Goal: Task Accomplishment & Management: Manage account settings

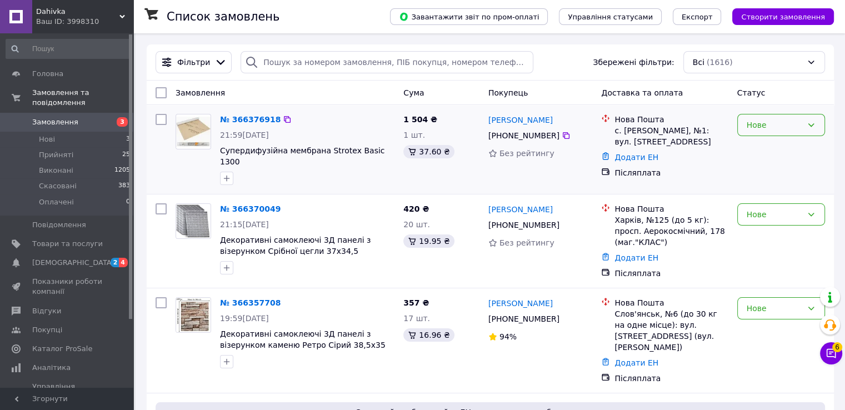
click at [761, 127] on div "Нове" at bounding box center [775, 125] width 56 height 12
click at [763, 148] on li "Прийнято" at bounding box center [781, 150] width 87 height 20
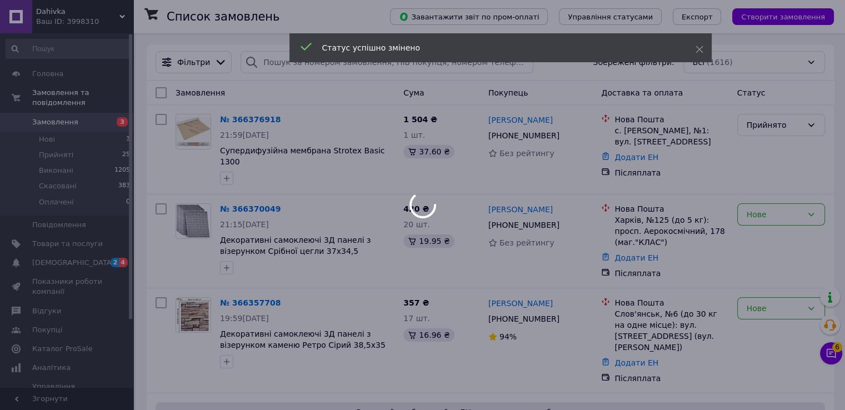
click at [784, 206] on div at bounding box center [422, 205] width 845 height 410
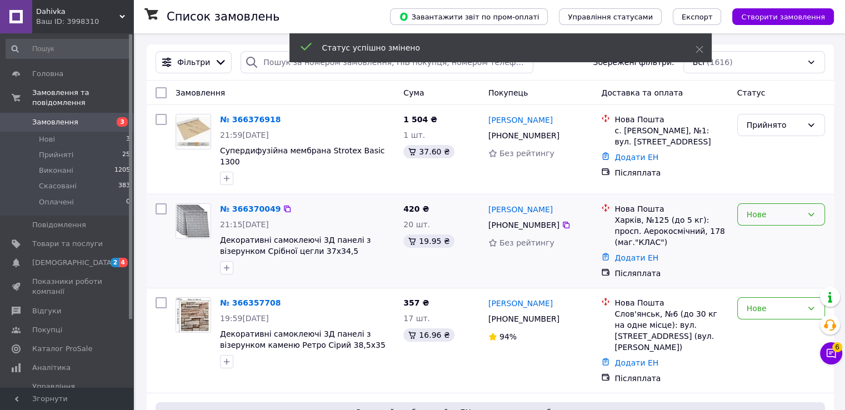
click at [784, 208] on div "Нове" at bounding box center [775, 214] width 56 height 12
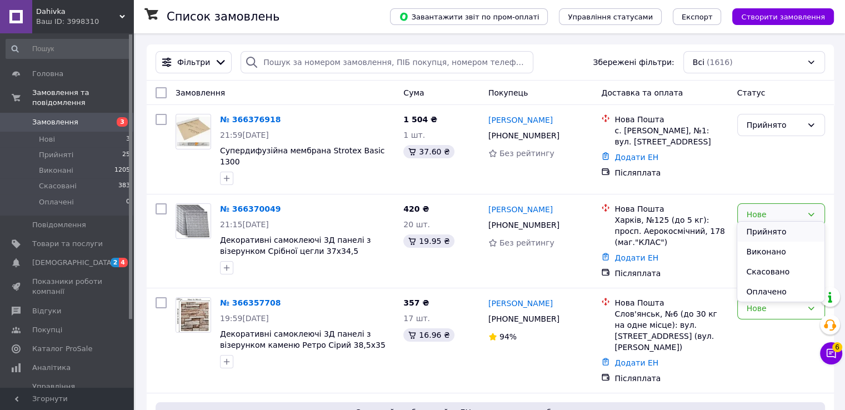
click at [762, 231] on li "Прийнято" at bounding box center [781, 232] width 87 height 20
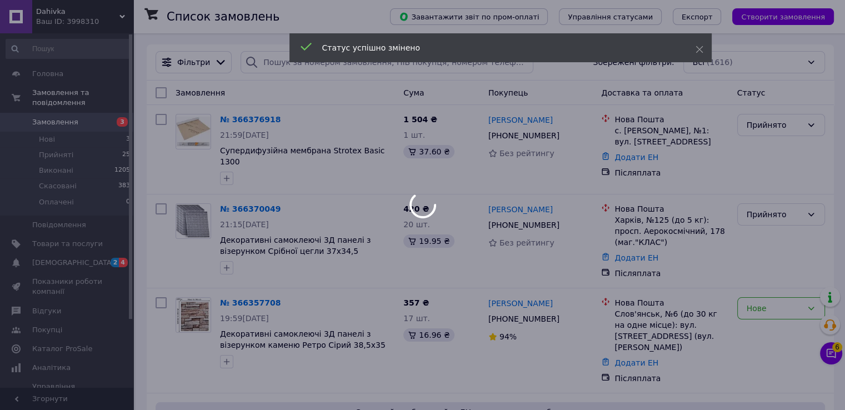
click at [782, 297] on div at bounding box center [422, 205] width 845 height 410
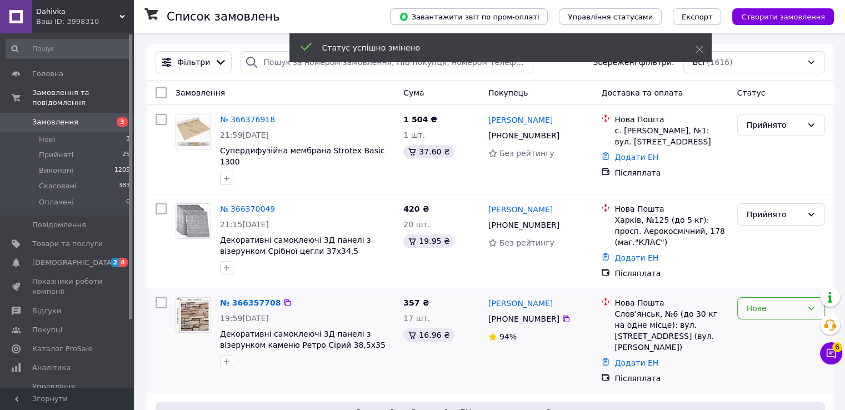
click at [779, 302] on div "Нове" at bounding box center [775, 308] width 56 height 12
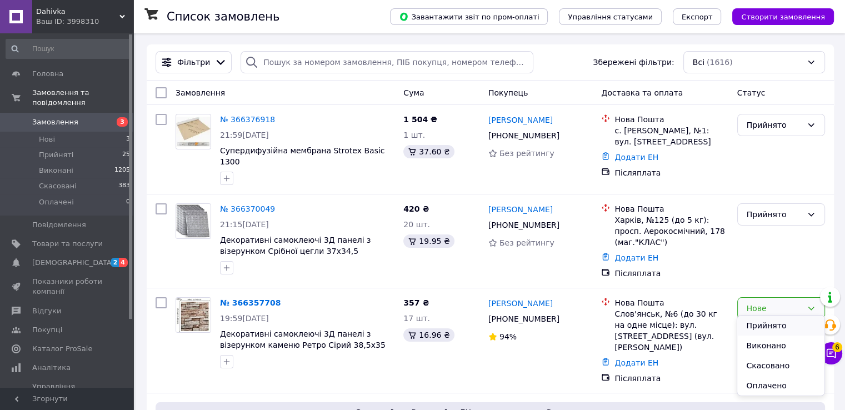
click at [756, 327] on li "Прийнято" at bounding box center [781, 326] width 87 height 20
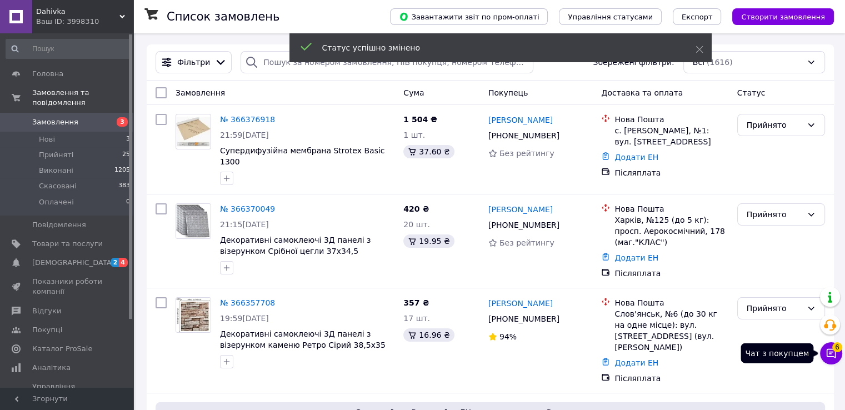
click at [829, 354] on icon at bounding box center [831, 353] width 9 height 9
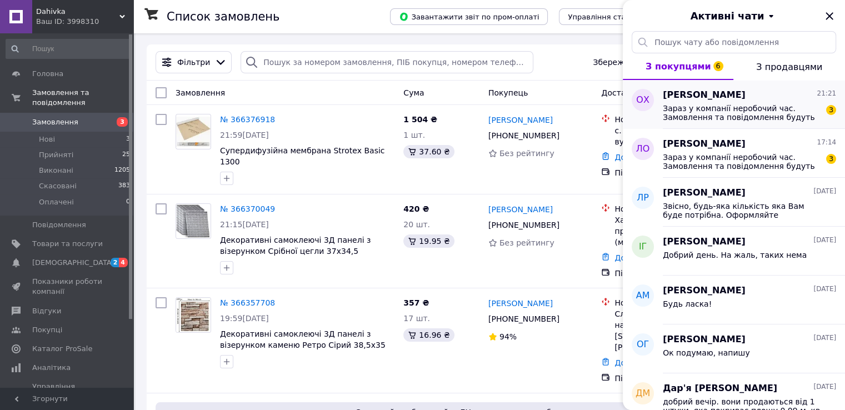
click at [723, 119] on span "Зараз у компанії неробочий час. Замовлення та повідомлення будуть оброблені з 0…" at bounding box center [742, 113] width 158 height 18
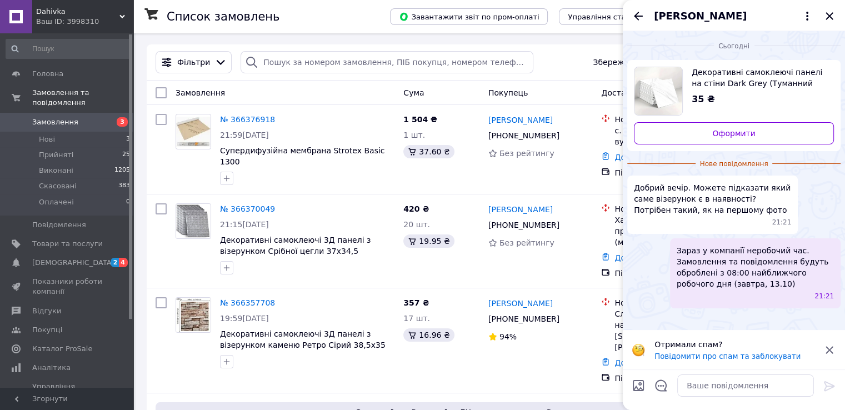
click at [738, 78] on span "Декоративні самоклеючі панелі на стіни Dark Grey (Туманний сірий) 30х30 см" at bounding box center [758, 78] width 133 height 22
click at [829, 12] on icon "Закрити" at bounding box center [829, 15] width 13 height 13
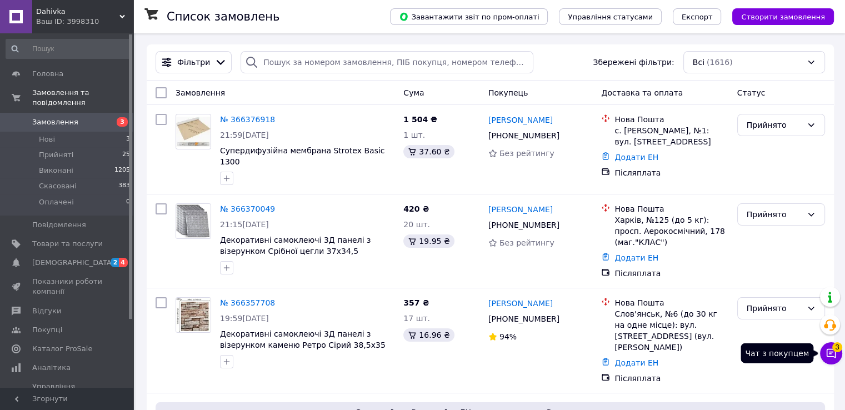
click at [834, 354] on icon at bounding box center [831, 353] width 11 height 11
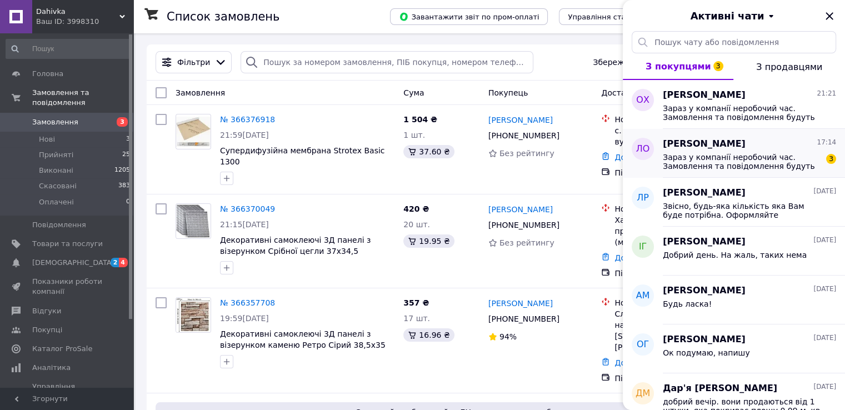
click at [774, 163] on span "Зараз у компанії неробочий час. Замовлення та повідомлення будуть оброблені з 0…" at bounding box center [742, 162] width 158 height 18
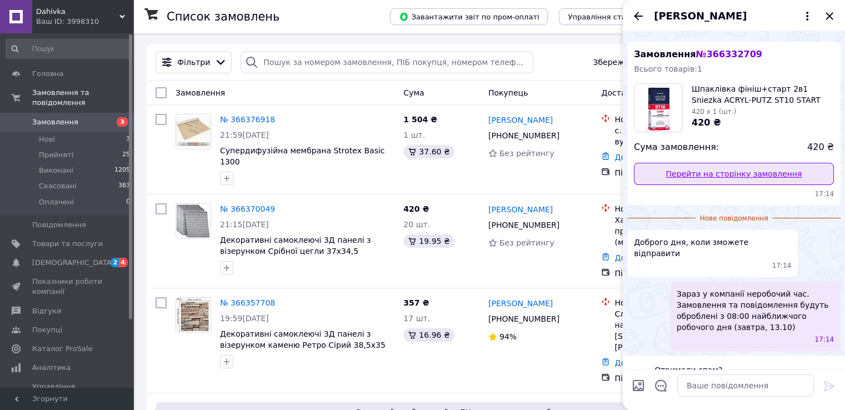
scroll to position [34, 0]
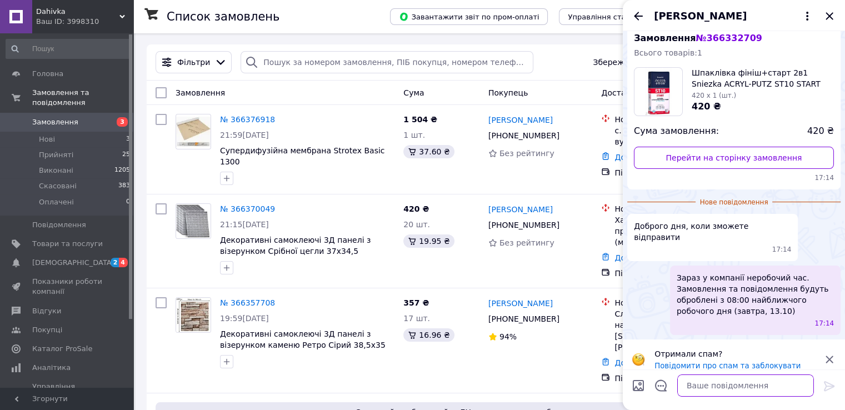
click at [743, 383] on textarea at bounding box center [746, 386] width 137 height 22
type textarea "Д"
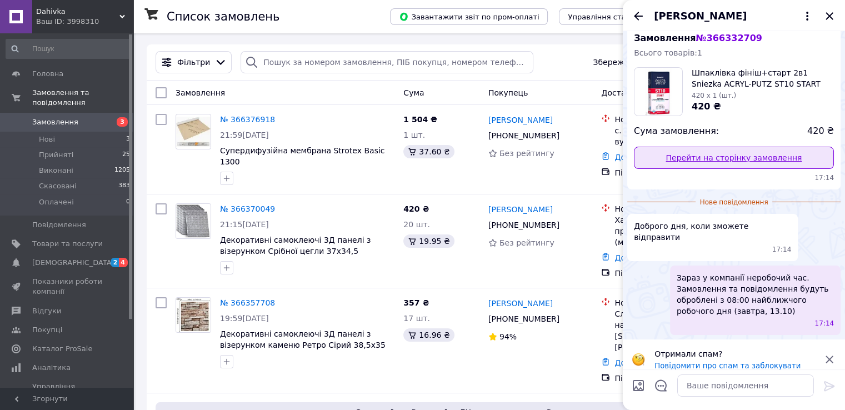
click at [713, 154] on link "Перейти на сторінку замовлення" at bounding box center [734, 158] width 200 height 22
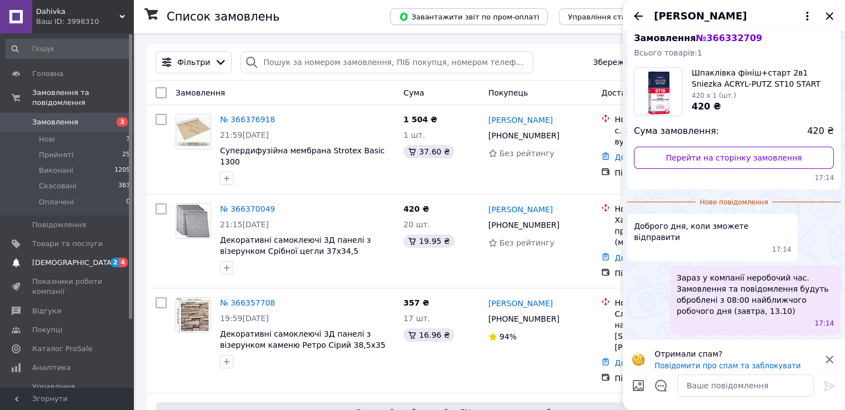
click at [63, 258] on span "[DEMOGRAPHIC_DATA]" at bounding box center [73, 263] width 82 height 10
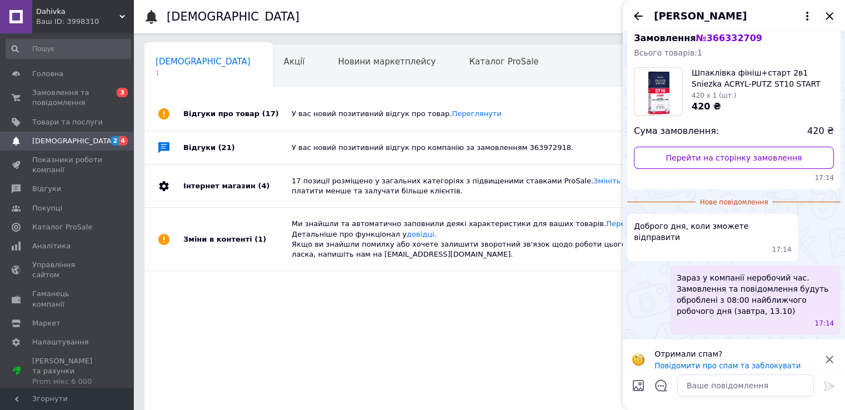
click at [829, 14] on icon "Закрити" at bounding box center [829, 15] width 13 height 13
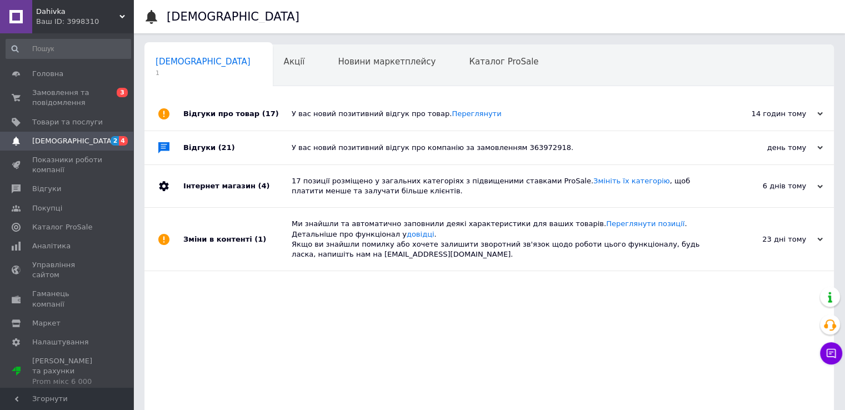
click at [560, 157] on div "У вас новий позитивний відгук про компанію за замовленням 363972918." at bounding box center [502, 147] width 420 height 33
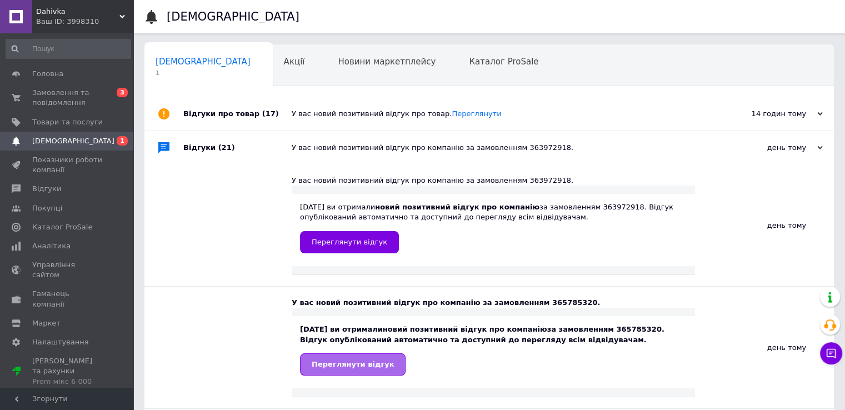
click at [370, 366] on span "Переглянути відгук" at bounding box center [353, 364] width 82 height 8
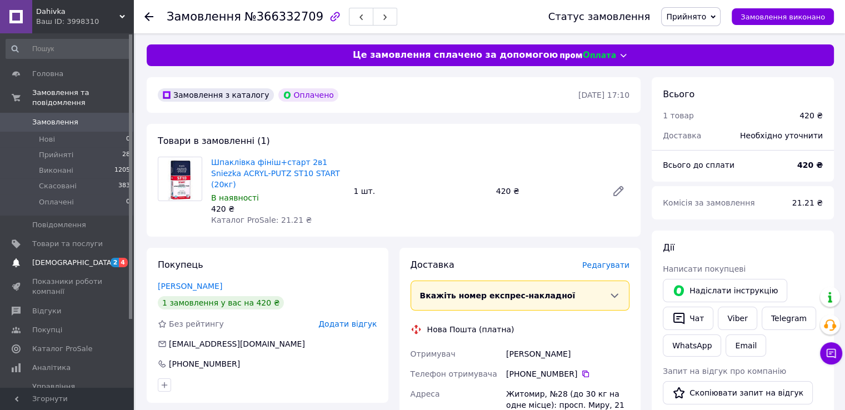
click at [77, 258] on span "[DEMOGRAPHIC_DATA]" at bounding box center [67, 263] width 71 height 10
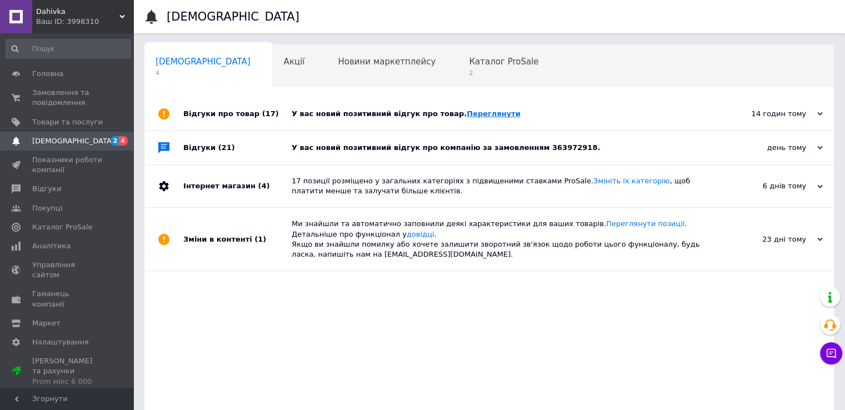
click at [477, 116] on link "Переглянути" at bounding box center [494, 114] width 54 height 8
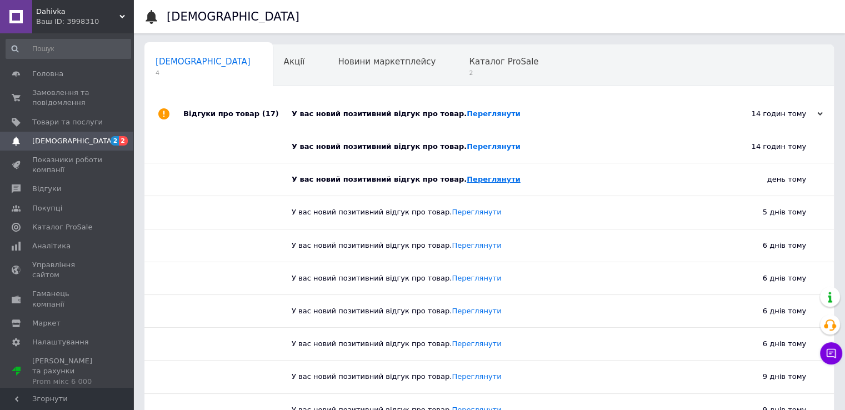
click at [480, 181] on link "Переглянути" at bounding box center [494, 179] width 54 height 8
click at [469, 60] on span "Каталог ProSale" at bounding box center [503, 62] width 69 height 10
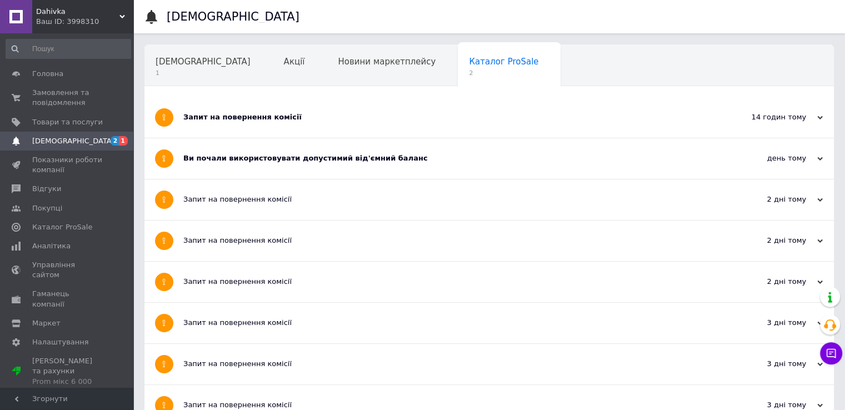
click at [370, 155] on div "Ви почали використовувати допустимий від'ємний баланс" at bounding box center [447, 158] width 529 height 10
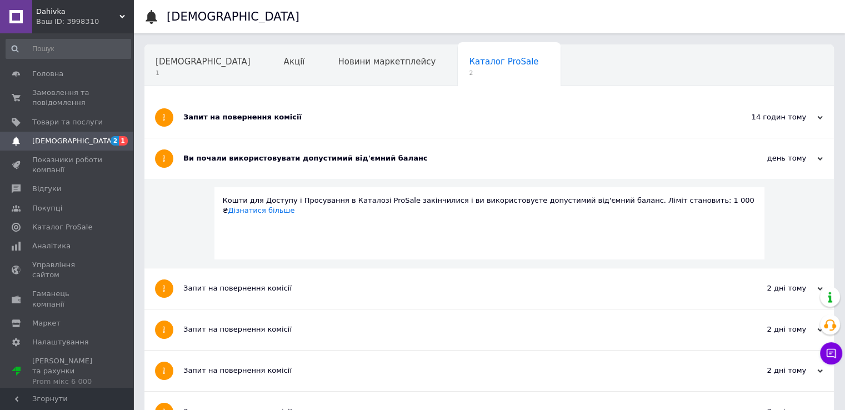
click at [398, 126] on div "Запит на повернення комісії" at bounding box center [447, 117] width 529 height 41
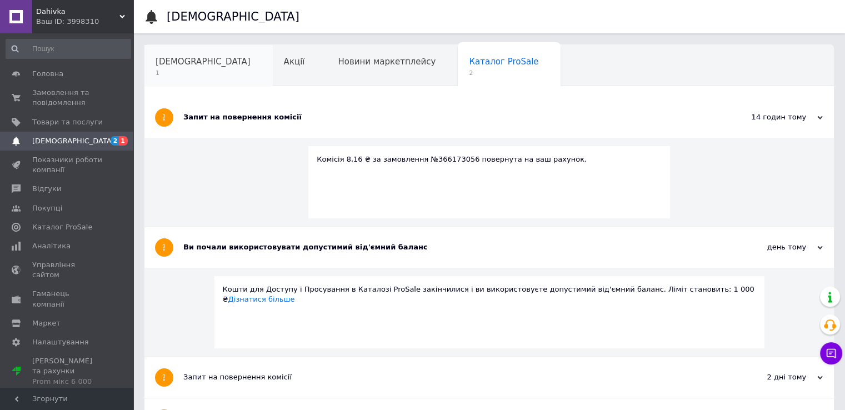
click at [193, 64] on span "[DEMOGRAPHIC_DATA]" at bounding box center [203, 62] width 95 height 10
